Goal: Understand process/instructions

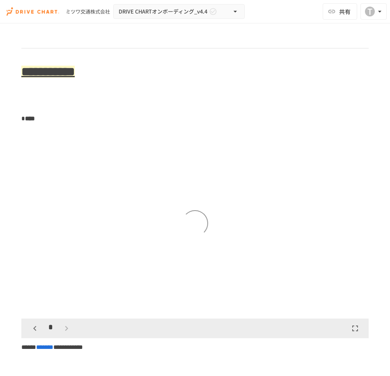
scroll to position [2136, 0]
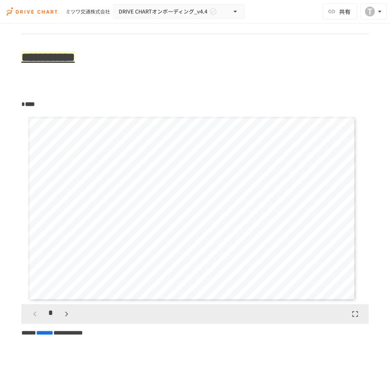
click at [62, 319] on icon "button" at bounding box center [67, 314] width 10 height 10
click at [63, 319] on icon "button" at bounding box center [67, 314] width 10 height 10
click at [67, 319] on icon "button" at bounding box center [67, 314] width 10 height 10
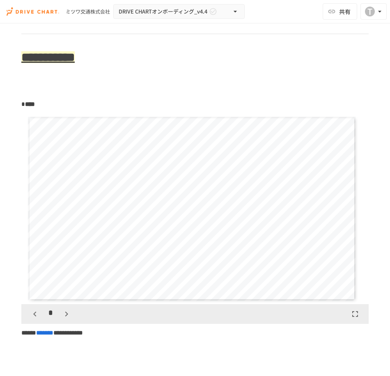
click at [67, 319] on icon "button" at bounding box center [67, 314] width 10 height 10
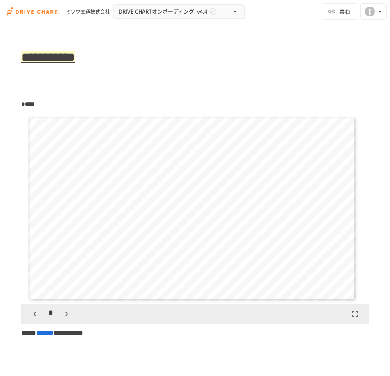
click at [67, 319] on icon "button" at bounding box center [67, 314] width 10 height 10
click at [67, 319] on icon "button" at bounding box center [71, 314] width 10 height 10
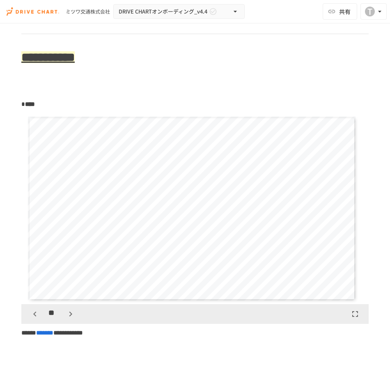
click at [67, 319] on icon "button" at bounding box center [71, 314] width 10 height 10
click at [67, 321] on div "**" at bounding box center [53, 314] width 50 height 14
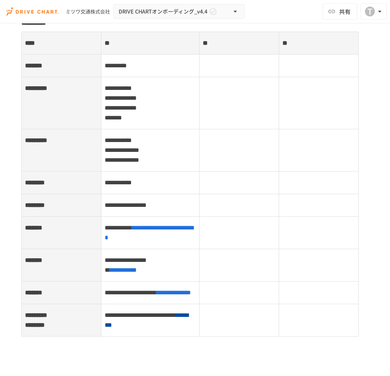
scroll to position [3328, 0]
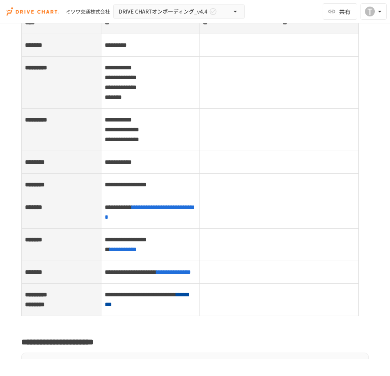
click at [127, 48] on span "*********" at bounding box center [116, 45] width 22 height 6
click at [212, 57] on td at bounding box center [239, 45] width 80 height 23
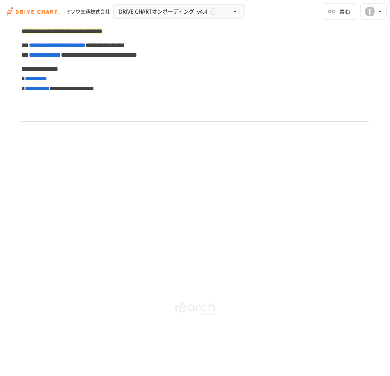
scroll to position [4228, 0]
